Goal: Task Accomplishment & Management: Manage account settings

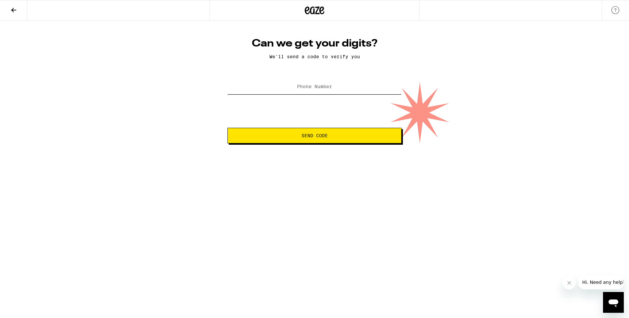
click at [310, 93] on input "Phone Number" at bounding box center [315, 87] width 174 height 15
type input "[PHONE_NUMBER]"
click at [330, 132] on button "Send Code" at bounding box center [315, 136] width 174 height 16
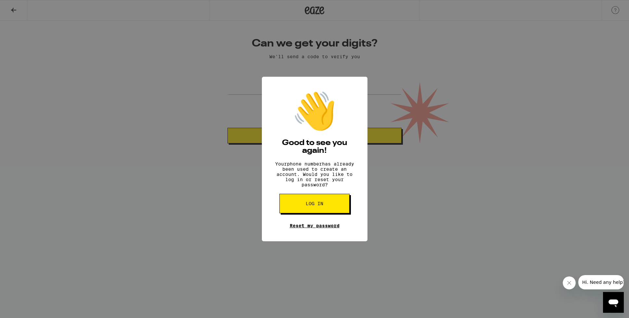
click at [322, 228] on link "Reset my password" at bounding box center [315, 225] width 50 height 5
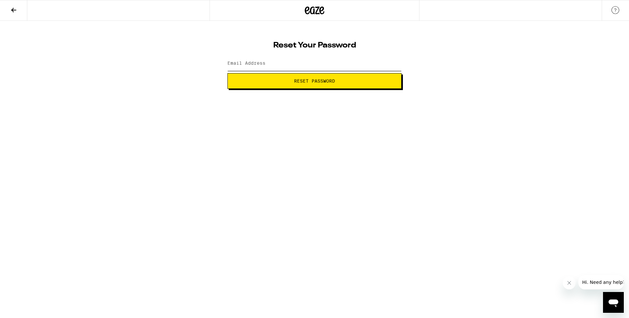
click at [274, 59] on input "Email Address" at bounding box center [315, 63] width 174 height 15
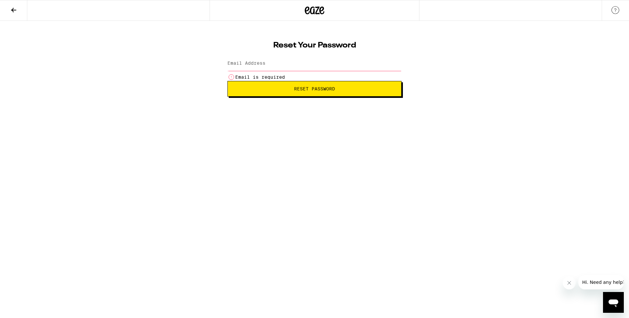
click at [438, 97] on html "Reset Your Password Email Address Email is required Reset Password Weed Deliver…" at bounding box center [314, 48] width 629 height 97
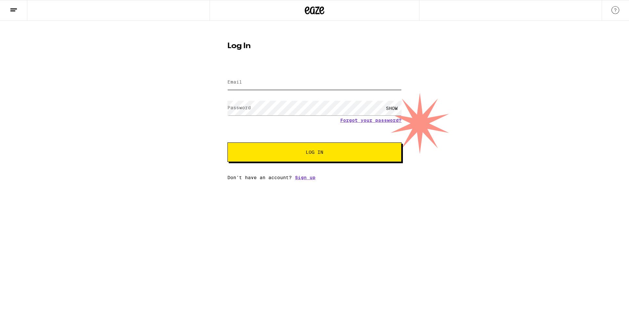
click at [243, 80] on input "Email" at bounding box center [315, 82] width 174 height 15
type input "[EMAIL_ADDRESS][PERSON_NAME][DOMAIN_NAME]"
click at [228, 142] on button "Log In" at bounding box center [315, 152] width 174 height 20
